Goal: Check status: Check status

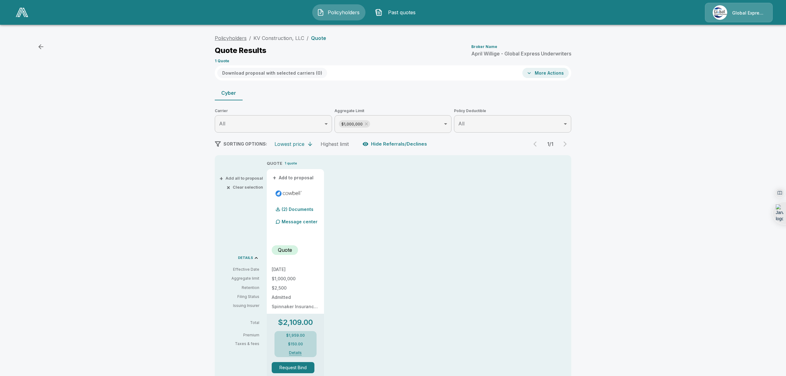
click at [233, 39] on link "Policyholders" at bounding box center [231, 38] width 32 height 6
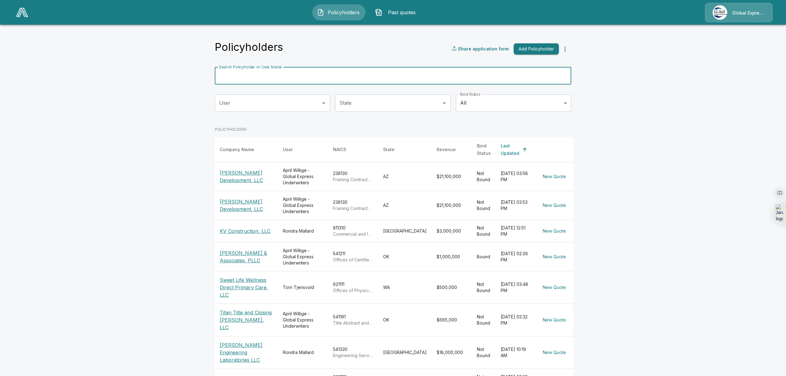
click at [325, 78] on input "Search Policyholder or User Name" at bounding box center [390, 75] width 350 height 17
type input "*****"
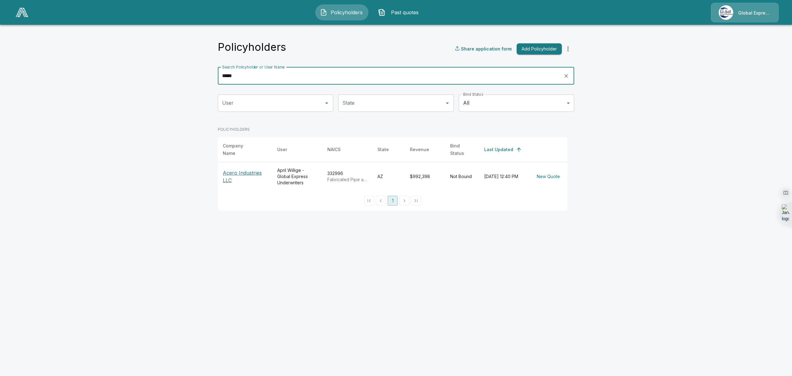
click at [241, 169] on p "Acero Industries LLC" at bounding box center [245, 176] width 45 height 15
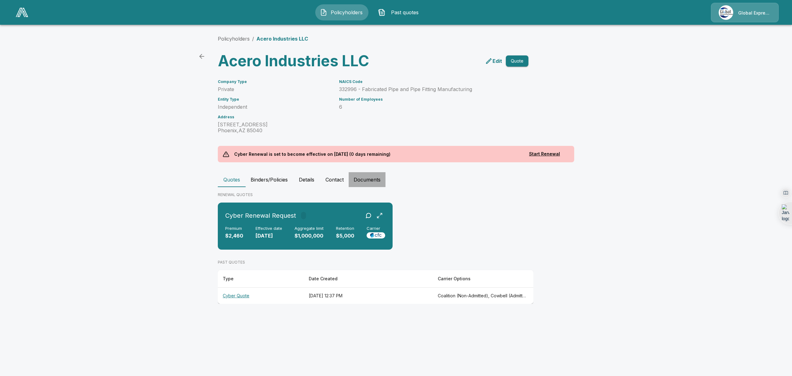
click at [369, 178] on button "Documents" at bounding box center [367, 179] width 37 height 15
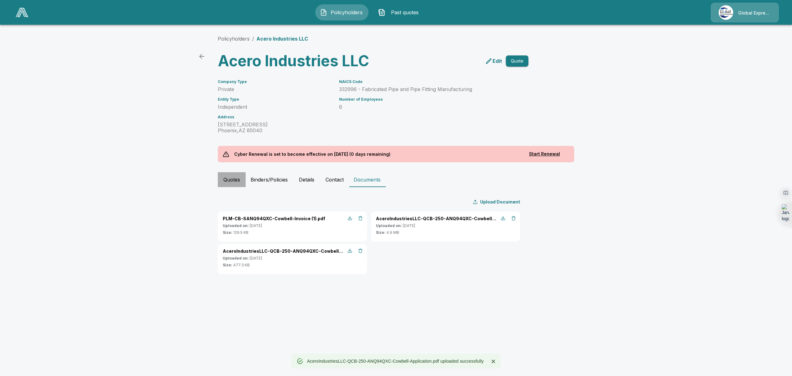
click at [231, 178] on button "Quotes" at bounding box center [232, 179] width 28 height 15
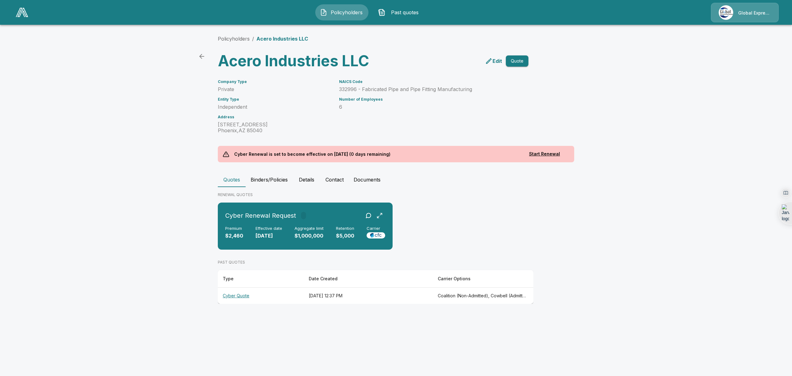
click at [227, 296] on th "Cyber Quote" at bounding box center [261, 295] width 86 height 16
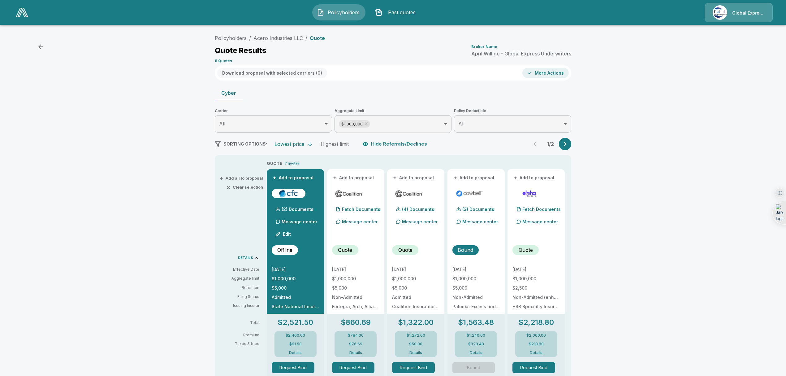
click at [493, 239] on div at bounding box center [475, 234] width 47 height 12
click at [478, 352] on button "Details" at bounding box center [475, 353] width 25 height 4
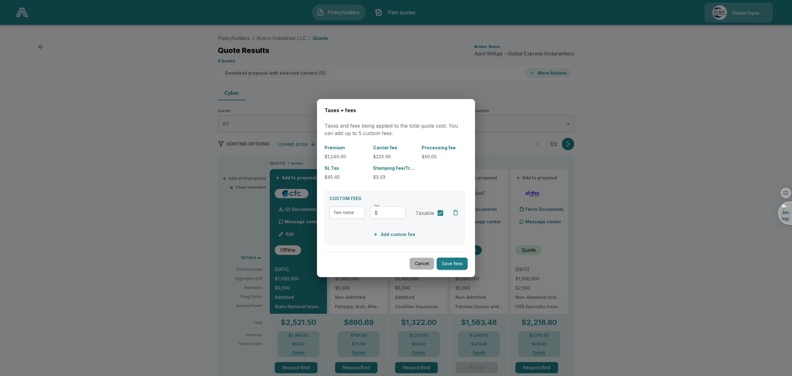
click at [422, 265] on button "Cancel" at bounding box center [422, 263] width 25 height 12
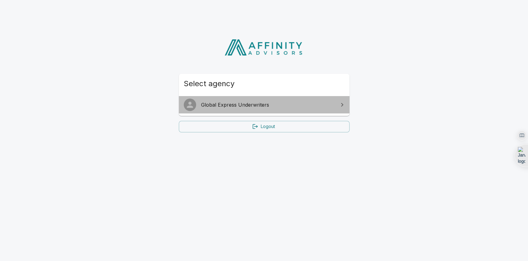
click at [276, 109] on link "Global Express Underwriters" at bounding box center [264, 104] width 171 height 17
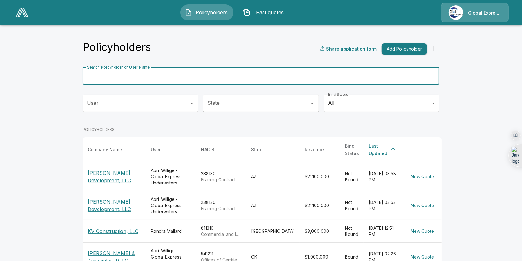
click at [182, 80] on input "Search Policyholder or User Name" at bounding box center [258, 75] width 350 height 17
type input "*******"
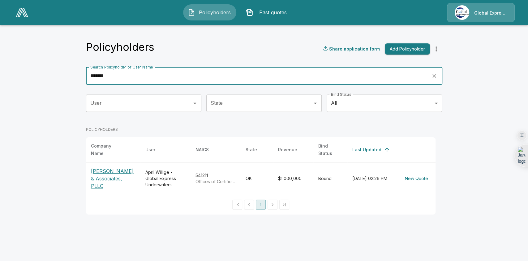
click at [110, 171] on p "[PERSON_NAME] & Associates, PLLC" at bounding box center [113, 178] width 45 height 22
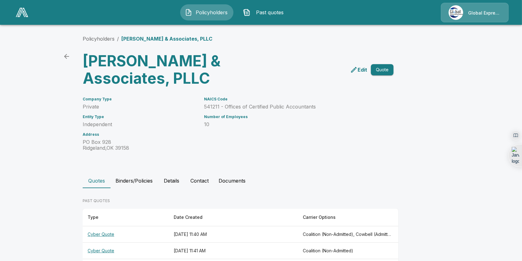
click at [110, 231] on th "Cyber Quote" at bounding box center [126, 234] width 86 height 16
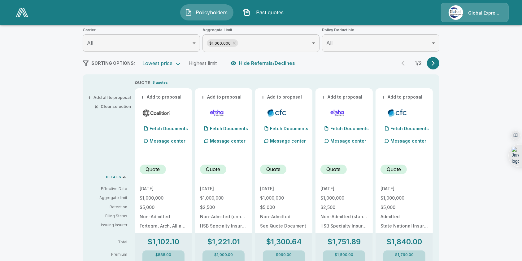
scroll to position [75, 0]
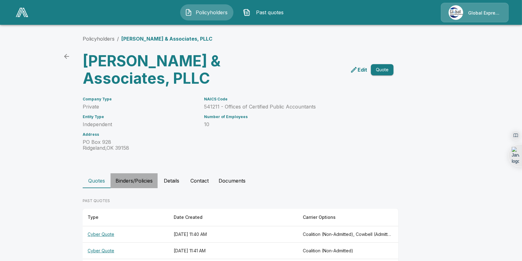
click at [141, 182] on button "Binders/Policies" at bounding box center [133, 180] width 47 height 15
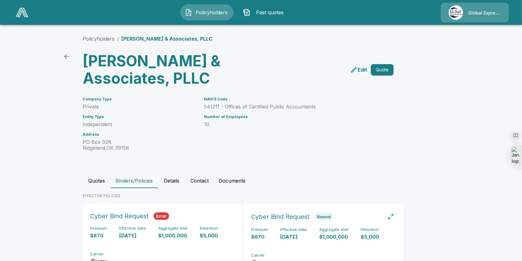
scroll to position [32, 0]
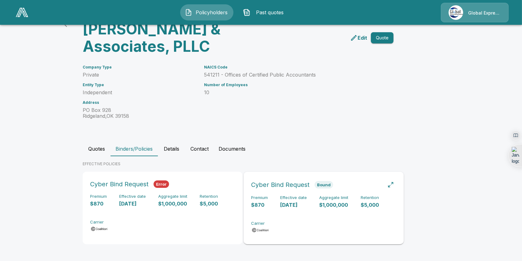
click at [373, 183] on div "Cyber Bind Request Bound" at bounding box center [323, 184] width 145 height 11
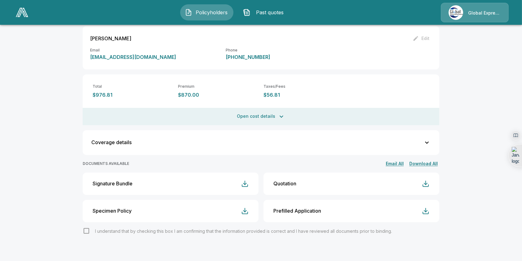
scroll to position [127, 0]
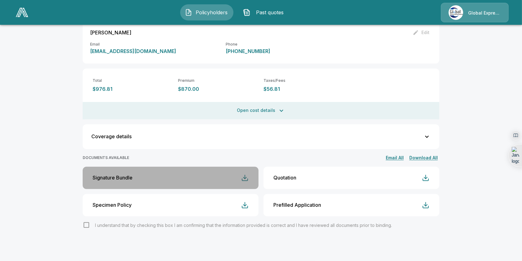
click at [248, 179] on div "button" at bounding box center [244, 177] width 7 height 7
